Goal: Task Accomplishment & Management: Manage account settings

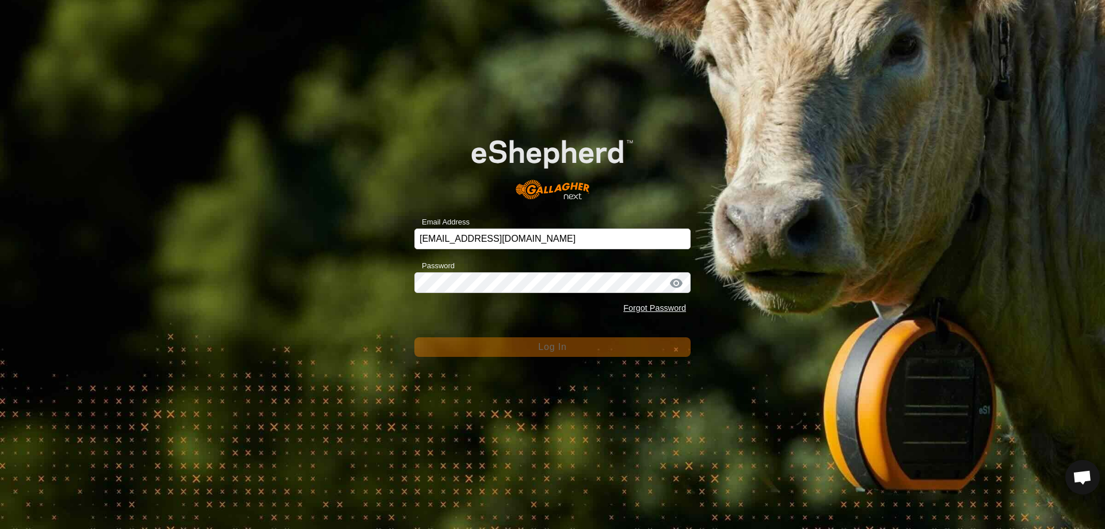
click at [512, 254] on form "Email Address kohunuitrusts@gmail.com Password Forgot Password Log In" at bounding box center [552, 237] width 276 height 240
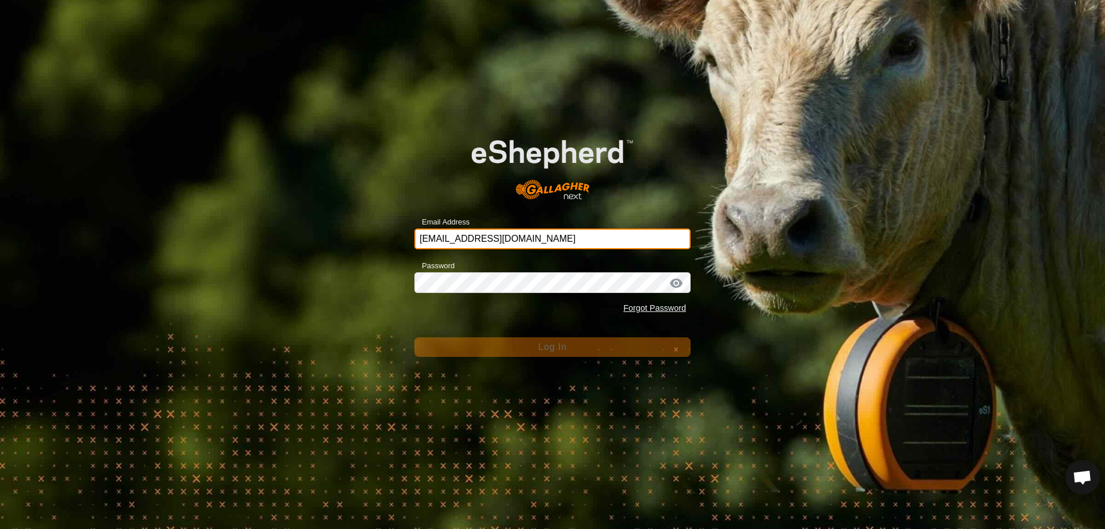
click at [530, 237] on input "kohunuitrusts@gmail.com" at bounding box center [552, 238] width 276 height 21
click at [544, 238] on input "kohunuitrusts@gmail.com" at bounding box center [552, 238] width 276 height 21
type input "kohunuitrusts@gmail.com"
